Goal: Information Seeking & Learning: Learn about a topic

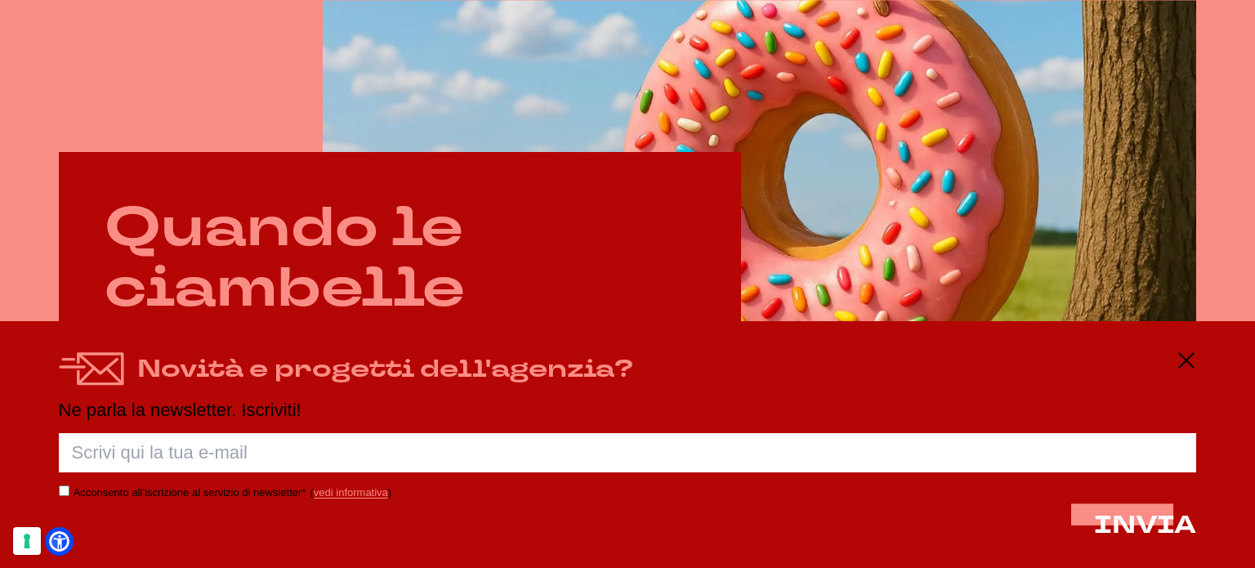
scroll to position [736, 0]
click at [1187, 367] on icon at bounding box center [1187, 361] width 20 height 20
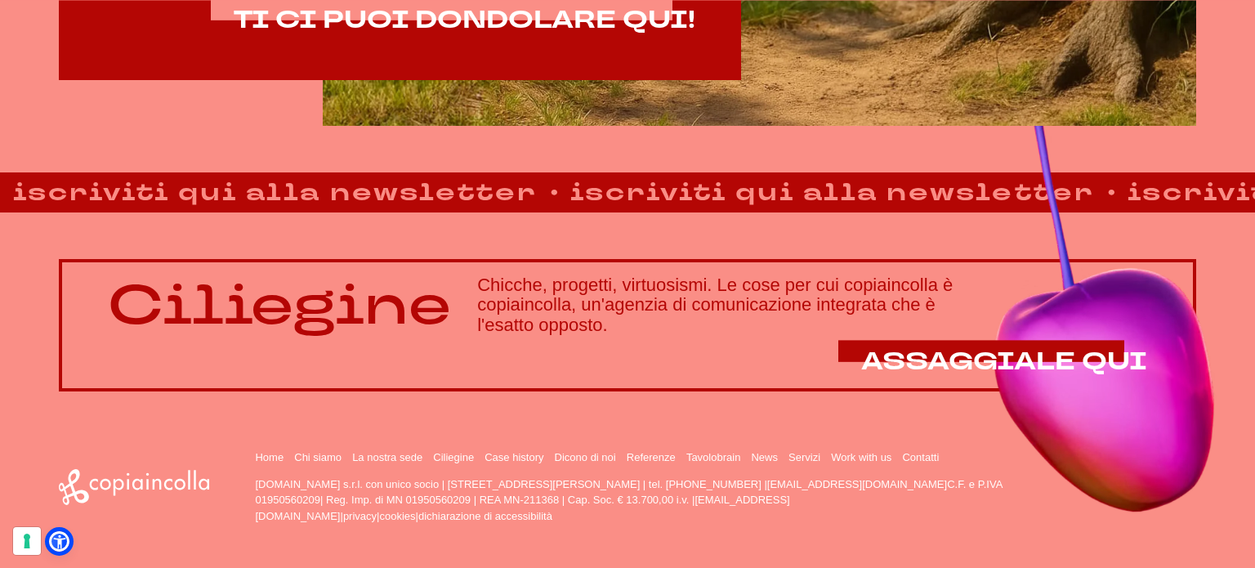
scroll to position [1197, 0]
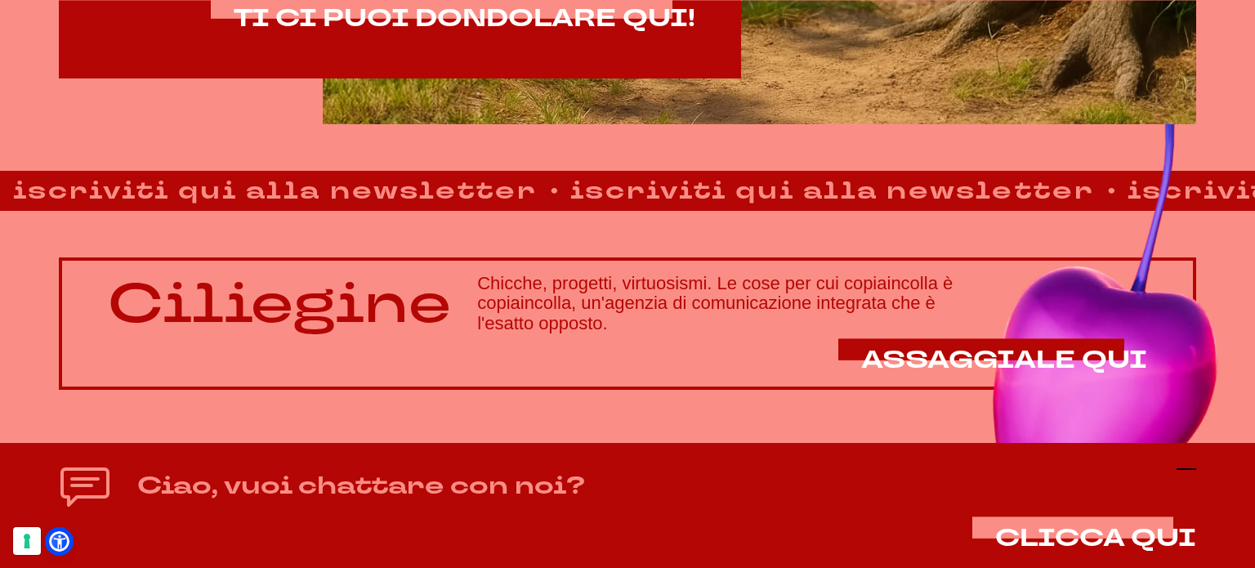
click at [1186, 469] on line at bounding box center [1187, 469] width 20 height 0
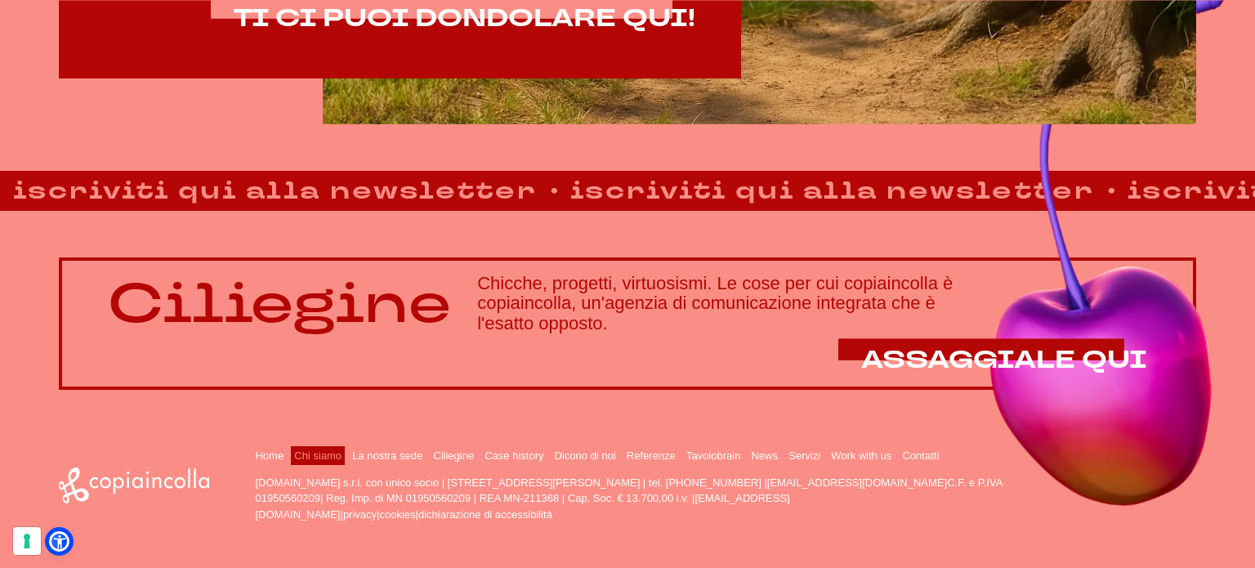
click at [314, 454] on link "Chi siamo" at bounding box center [317, 456] width 47 height 12
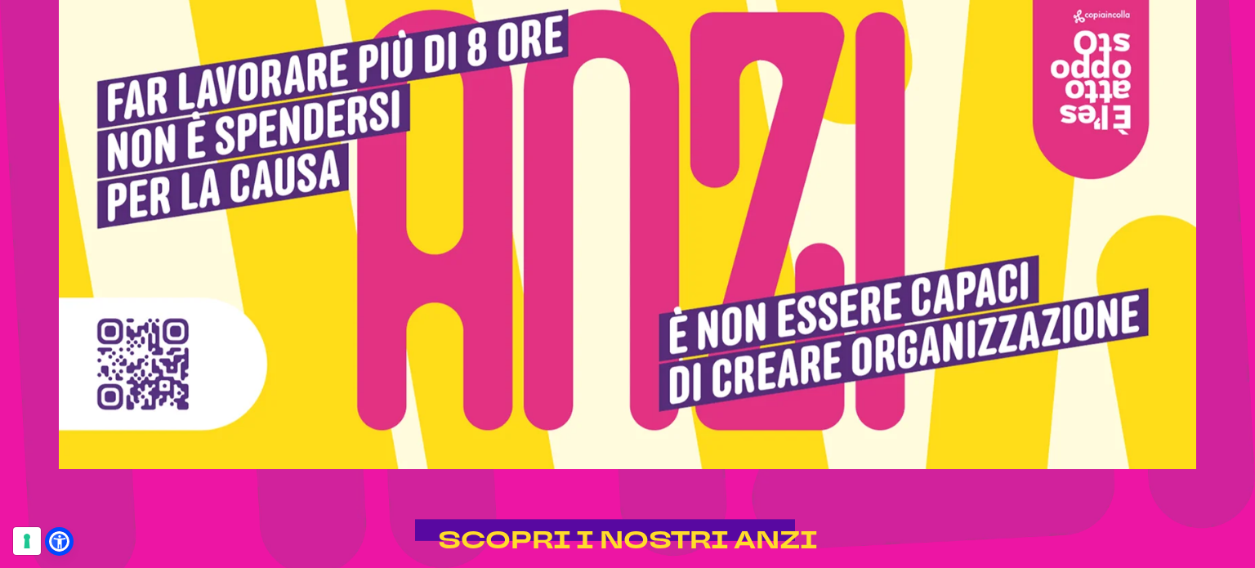
scroll to position [3188, 0]
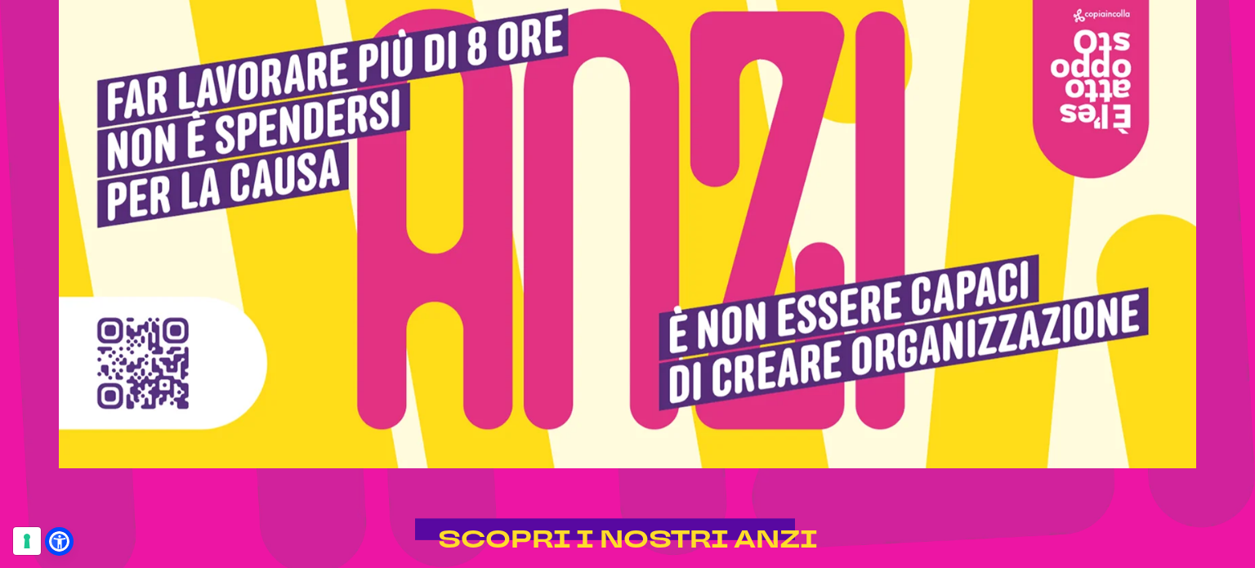
drag, startPoint x: 553, startPoint y: 302, endPoint x: 525, endPoint y: 305, distance: 28.7
click at [525, 305] on img at bounding box center [628, 219] width 1139 height 499
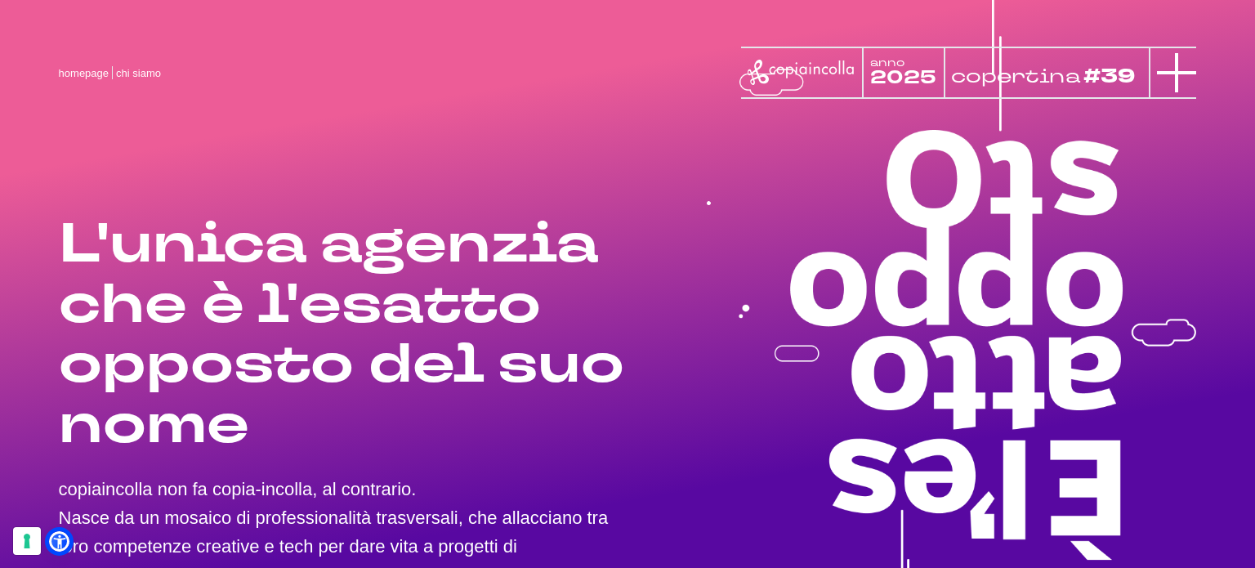
scroll to position [0, 0]
click at [1172, 77] on icon at bounding box center [1176, 72] width 39 height 39
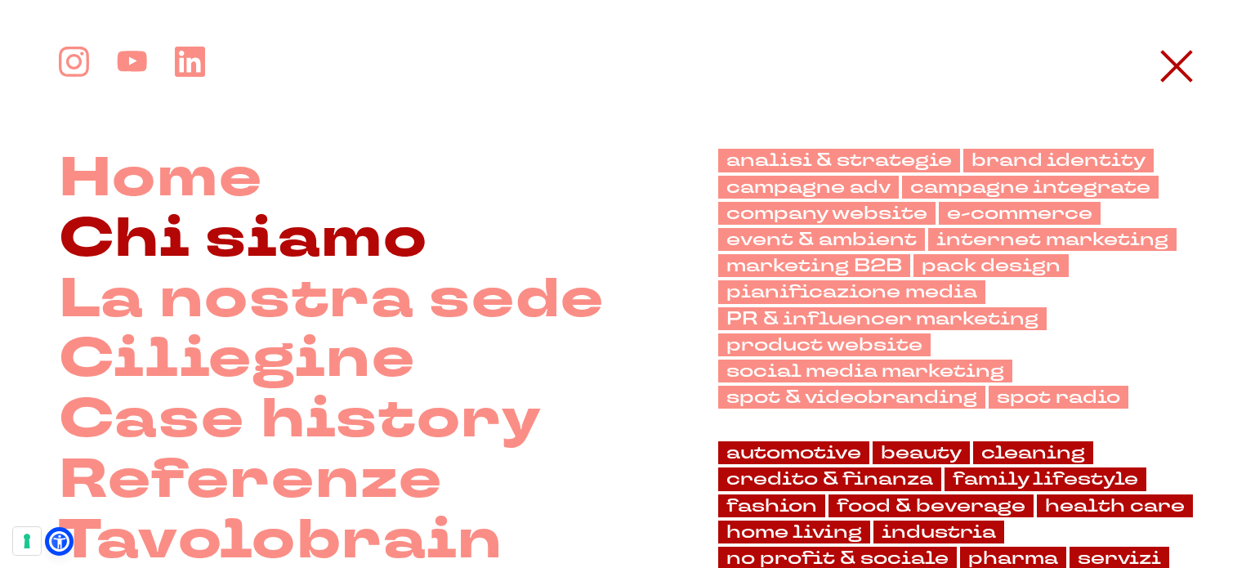
click at [302, 254] on link "Chi siamo" at bounding box center [243, 239] width 369 height 60
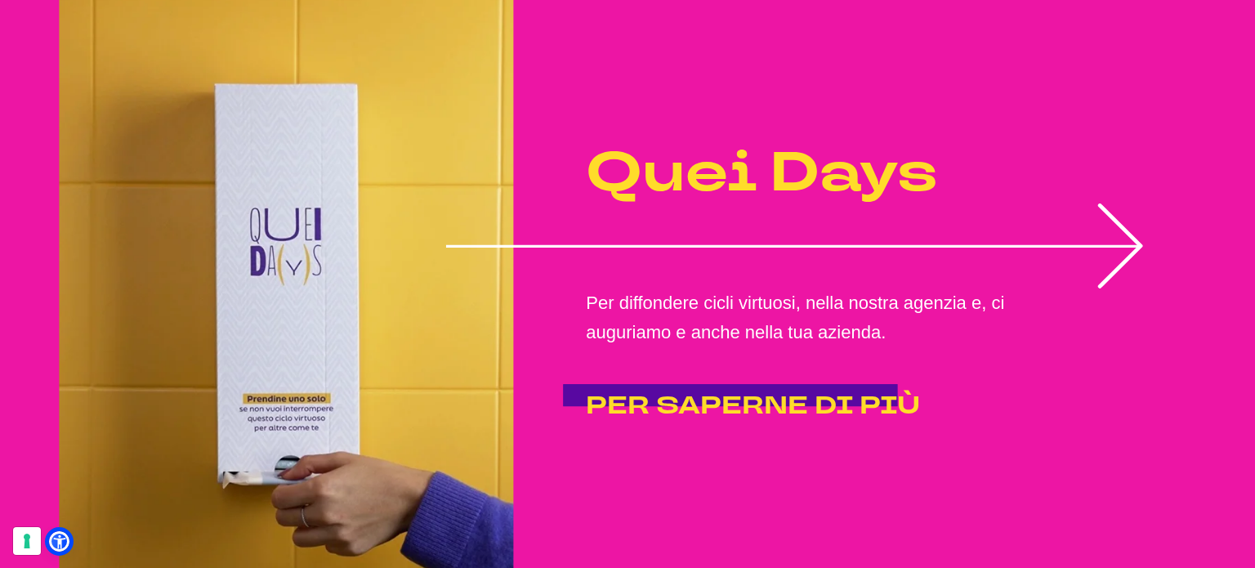
scroll to position [4169, 0]
click at [642, 405] on span "PER SAPERNE DI PIÙ" at bounding box center [753, 405] width 334 height 34
